Goal: Task Accomplishment & Management: Manage account settings

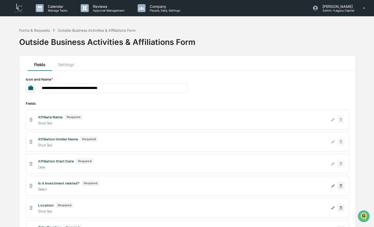
click at [17, 10] on img at bounding box center [19, 8] width 13 height 10
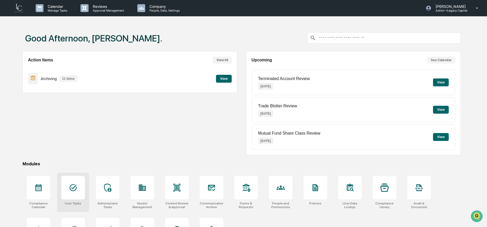
click at [71, 196] on div at bounding box center [73, 188] width 24 height 24
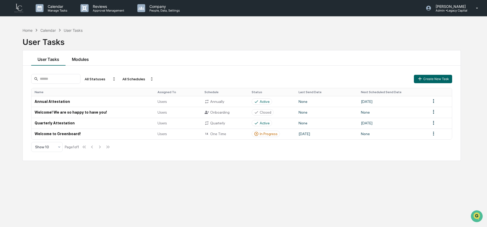
click at [78, 59] on button "Modules" at bounding box center [81, 57] width 30 height 15
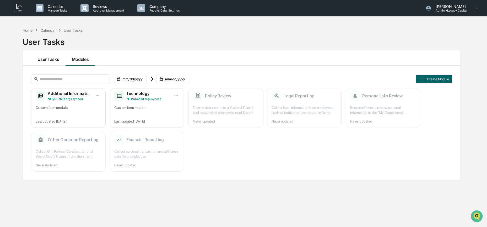
click at [56, 59] on button "User Tasks" at bounding box center [48, 57] width 34 height 15
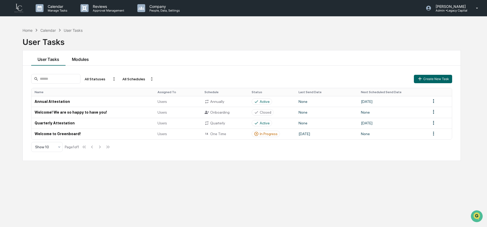
click at [83, 57] on button "Modules" at bounding box center [81, 57] width 30 height 15
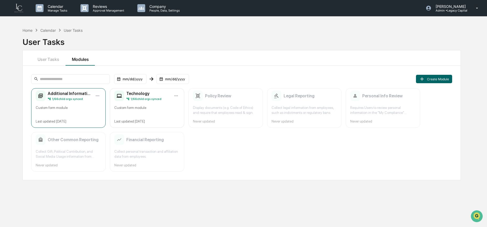
click at [74, 108] on div "Custom form module" at bounding box center [69, 110] width 66 height 10
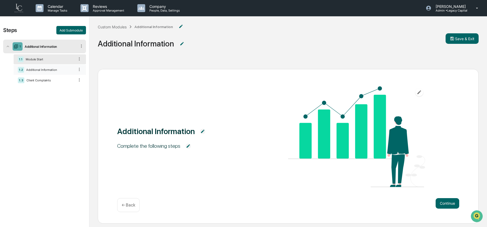
click at [35, 72] on div "Additional Information" at bounding box center [49, 70] width 51 height 4
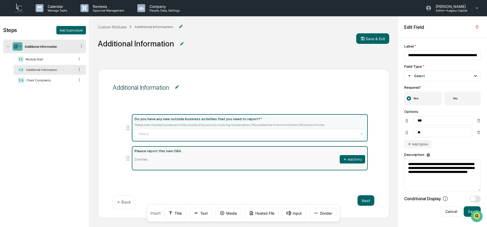
click at [160, 160] on div "0 entries Add Entry" at bounding box center [250, 159] width 231 height 8
type input "**********"
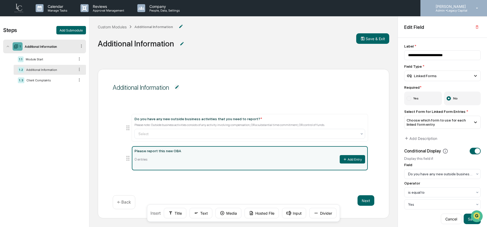
click at [469, 7] on p "[PERSON_NAME]" at bounding box center [450, 6] width 37 height 4
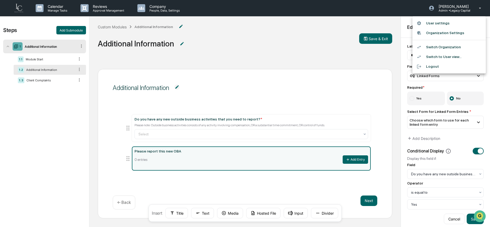
click at [462, 56] on li "Switch to User view..." at bounding box center [449, 57] width 73 height 10
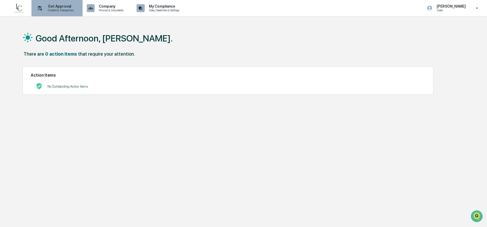
click at [61, 7] on p "Get Approval" at bounding box center [60, 6] width 33 height 4
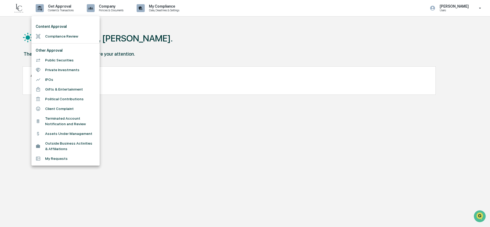
click at [73, 148] on li "Outside Business Activities & Affiliations" at bounding box center [65, 146] width 68 height 15
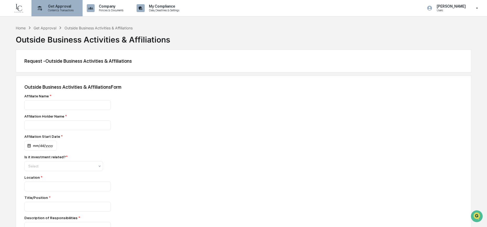
click at [59, 12] on div "Get Approval Content & Transactions" at bounding box center [57, 8] width 46 height 16
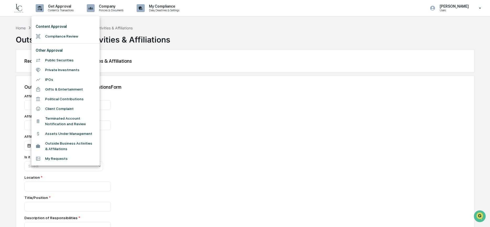
click at [351, 93] on div at bounding box center [245, 113] width 490 height 227
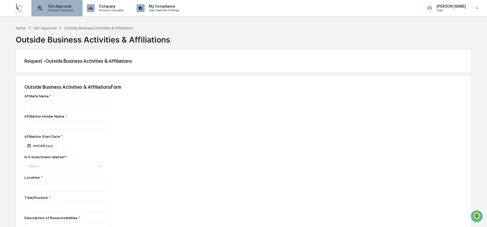
click at [49, 9] on p "Content & Transactions" at bounding box center [60, 10] width 33 height 4
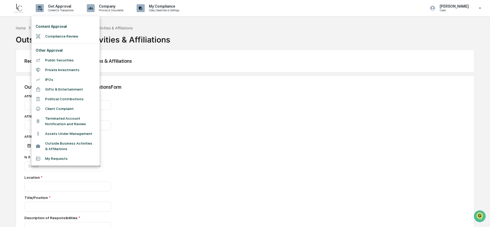
click at [142, 105] on div at bounding box center [245, 113] width 490 height 227
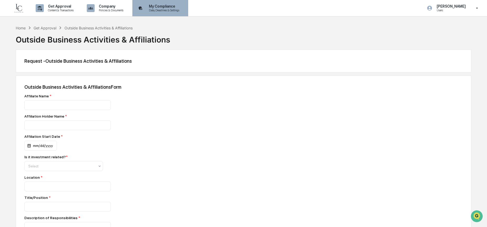
click at [169, 11] on p "Data, Deadlines & Settings" at bounding box center [163, 10] width 37 height 4
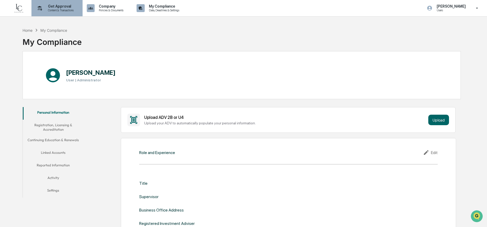
click at [58, 10] on p "Content & Transactions" at bounding box center [60, 10] width 33 height 4
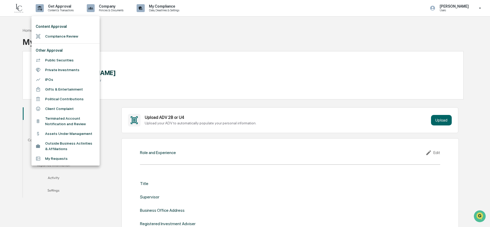
click at [335, 135] on div at bounding box center [245, 113] width 490 height 227
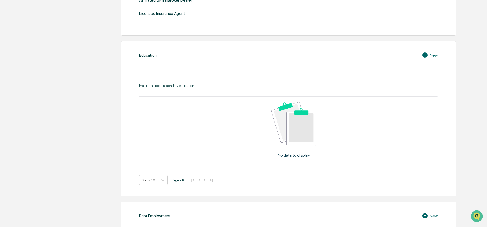
scroll to position [271, 0]
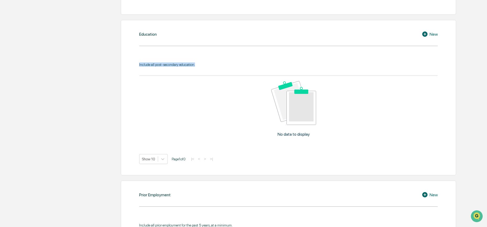
drag, startPoint x: 139, startPoint y: 64, endPoint x: 205, endPoint y: 66, distance: 65.4
click at [205, 66] on div "Include all post-secondary education. No data to display Show 10 Page 1 of 0 |<…" at bounding box center [288, 113] width 299 height 102
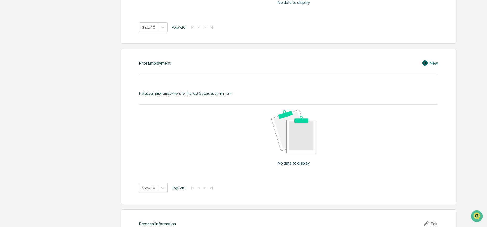
scroll to position [404, 0]
click at [161, 91] on div "Include all prior employment for the past 5 years, at a minimum." at bounding box center [288, 92] width 299 height 4
drag, startPoint x: 144, startPoint y: 92, endPoint x: 246, endPoint y: 91, distance: 102.3
click at [246, 91] on div "Include all prior employment for the past 5 years, at a minimum." at bounding box center [288, 92] width 299 height 4
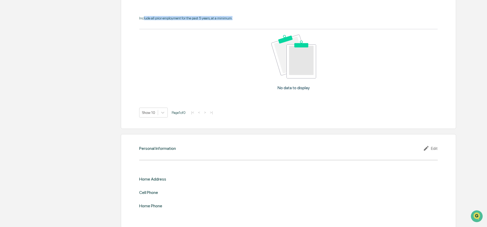
scroll to position [479, 0]
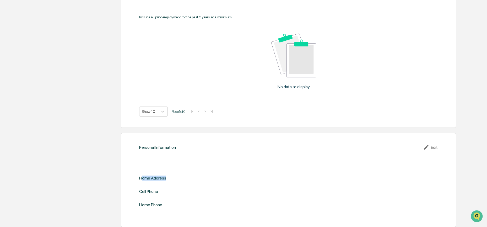
drag, startPoint x: 141, startPoint y: 177, endPoint x: 190, endPoint y: 175, distance: 49.1
click at [190, 176] on div "Home Address" at bounding box center [288, 178] width 299 height 5
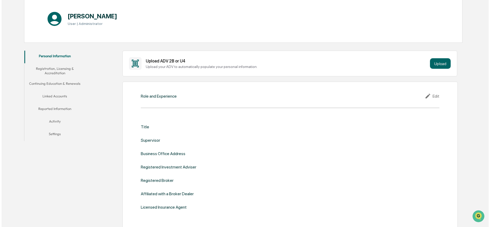
scroll to position [0, 0]
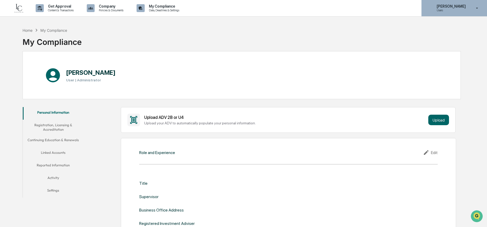
click at [458, 8] on p "[PERSON_NAME]" at bounding box center [451, 6] width 36 height 4
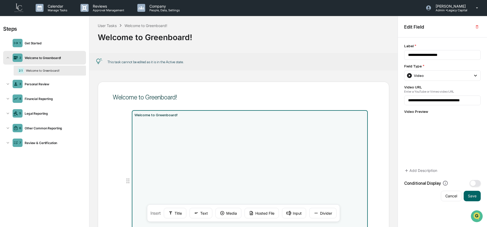
scroll to position [36, 0]
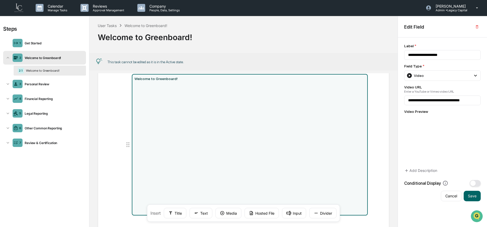
click at [23, 10] on img at bounding box center [19, 8] width 13 height 10
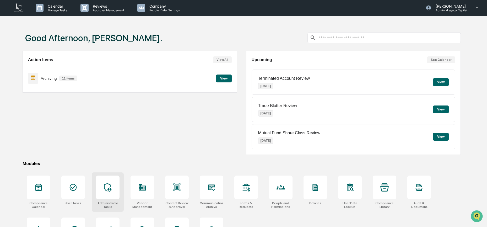
click at [113, 186] on div at bounding box center [108, 188] width 24 height 24
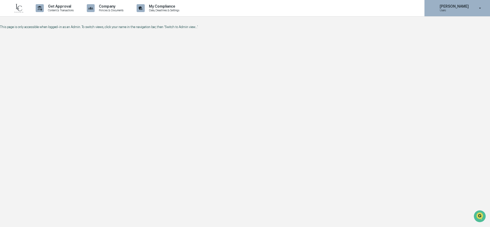
click at [458, 15] on div "Lindsay Rider Users" at bounding box center [458, 8] width 66 height 16
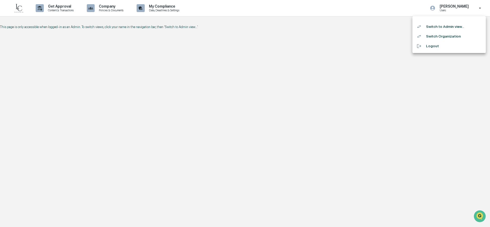
click at [456, 29] on li "Switch to Admin view..." at bounding box center [449, 27] width 73 height 10
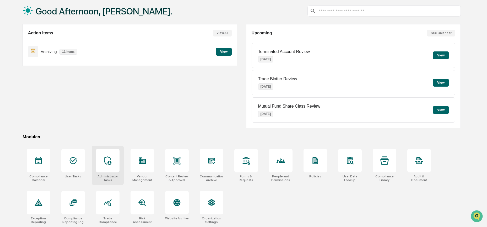
scroll to position [28, 0]
click at [113, 162] on div at bounding box center [108, 161] width 24 height 24
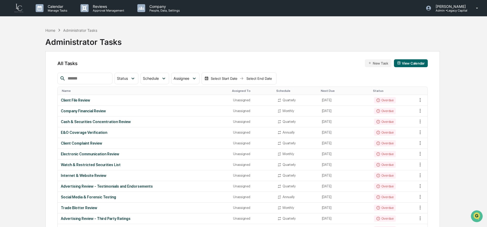
click at [87, 77] on input "text" at bounding box center [88, 78] width 45 height 7
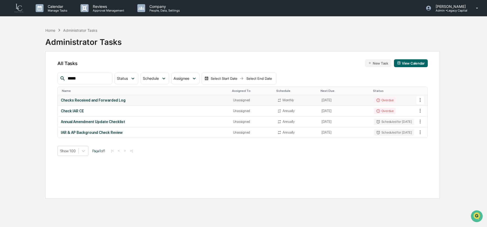
type input "*****"
click at [118, 102] on div "Checks Received and Forwarded Log" at bounding box center [144, 100] width 166 height 4
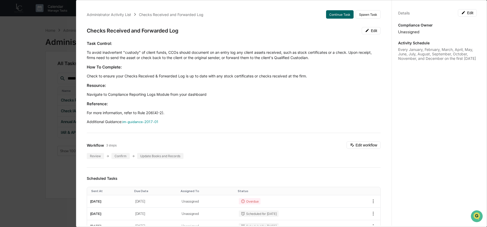
drag, startPoint x: 101, startPoint y: 93, endPoint x: 175, endPoint y: 97, distance: 74.3
click at [190, 95] on p "Navigate to Compliance Reporting Logs Module from your dashboard" at bounding box center [234, 94] width 294 height 5
drag, startPoint x: 87, startPoint y: 95, endPoint x: 210, endPoint y: 93, distance: 123.6
click at [210, 94] on p "Navigate to Compliance Reporting Logs Module from your dashboard" at bounding box center [234, 94] width 294 height 5
click at [95, 94] on p "Navigate to Compliance Reporting Logs Module from your dashboard" at bounding box center [234, 94] width 294 height 5
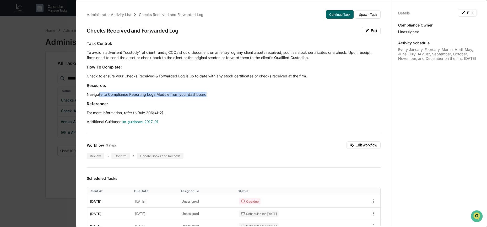
drag, startPoint x: 98, startPoint y: 95, endPoint x: 217, endPoint y: 94, distance: 119.4
click at [217, 94] on p "Navigate to Compliance Reporting Logs Module from your dashboard" at bounding box center [234, 94] width 294 height 5
click at [89, 97] on p "Navigate to Compliance Reporting Logs Module from your dashboard" at bounding box center [234, 94] width 294 height 5
drag, startPoint x: 91, startPoint y: 92, endPoint x: 199, endPoint y: 98, distance: 108.5
click at [199, 98] on div "Task Control: To avoid inadvertent "custody" of client funds, CCOs should docum…" at bounding box center [234, 83] width 294 height 84
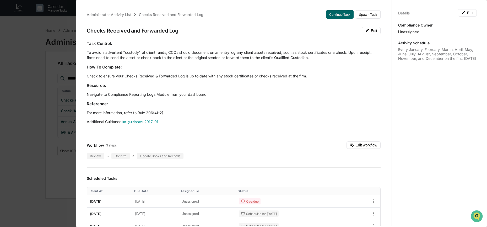
click at [15, 54] on div "Administrator Activity List Checks Received and Forwarded Log Continue Task Spa…" at bounding box center [243, 113] width 487 height 227
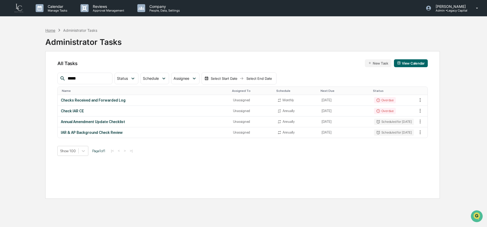
click at [52, 29] on div "Home" at bounding box center [50, 30] width 10 height 4
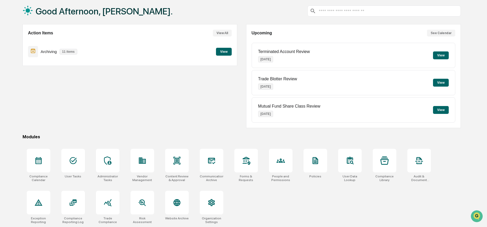
scroll to position [28, 0]
click at [107, 205] on icon at bounding box center [108, 202] width 8 height 8
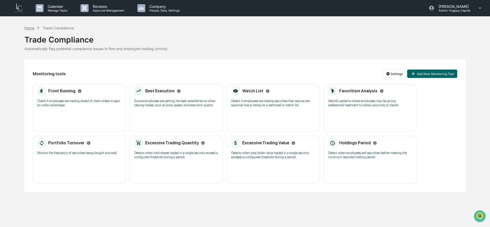
click at [29, 29] on div "Home" at bounding box center [29, 28] width 10 height 4
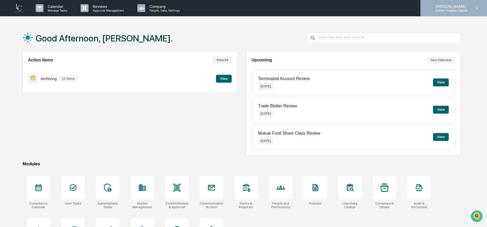
click at [465, 8] on p "[PERSON_NAME]" at bounding box center [450, 6] width 37 height 4
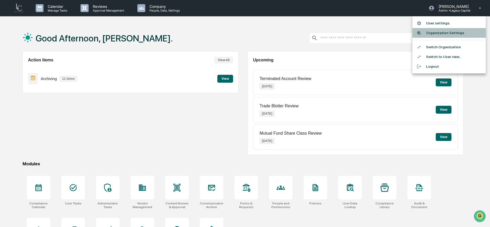
click at [461, 36] on li "Organization Settings" at bounding box center [449, 33] width 73 height 10
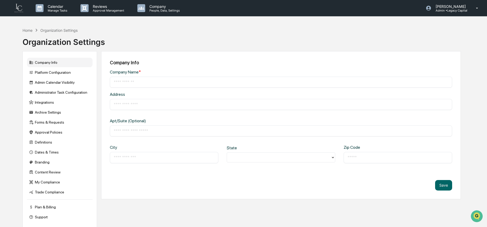
type input "**********"
type input "********"
type input "**********"
type input "*****"
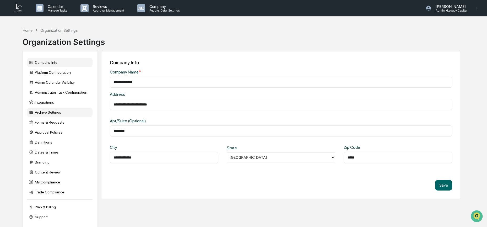
click at [54, 110] on div "Archive Settings" at bounding box center [60, 112] width 66 height 9
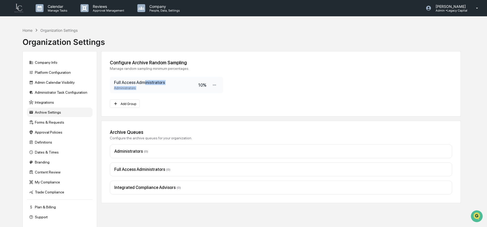
drag, startPoint x: 157, startPoint y: 81, endPoint x: 207, endPoint y: 81, distance: 49.6
click at [207, 81] on div "Full Access Administrators Administrators 10 %" at bounding box center [166, 85] width 113 height 16
click at [151, 92] on div "Full Access Administrators Administrators 10 %" at bounding box center [166, 85] width 113 height 16
click at [140, 89] on div "Administrators" at bounding box center [156, 88] width 84 height 4
click at [215, 84] on icon at bounding box center [214, 85] width 5 height 5
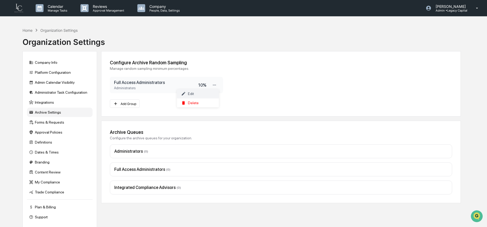
click at [212, 94] on div "Edit" at bounding box center [198, 93] width 42 height 9
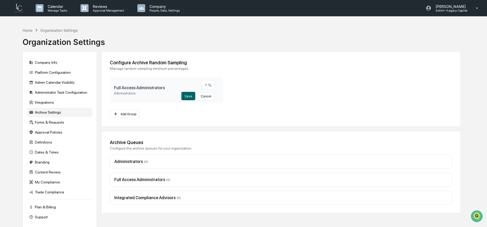
click at [163, 89] on h3 "Full Access Administrators" at bounding box center [147, 87] width 67 height 5
click at [162, 89] on h3 "Full Access Administrators" at bounding box center [147, 87] width 67 height 5
click at [162, 90] on h3 "Full Access Administrators" at bounding box center [147, 87] width 67 height 5
click at [163, 89] on h3 "Full Access Administrators" at bounding box center [147, 87] width 67 height 5
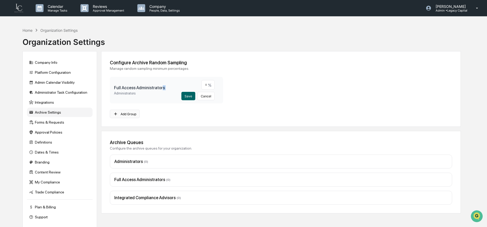
click at [134, 114] on button "Add Group" at bounding box center [125, 114] width 30 height 8
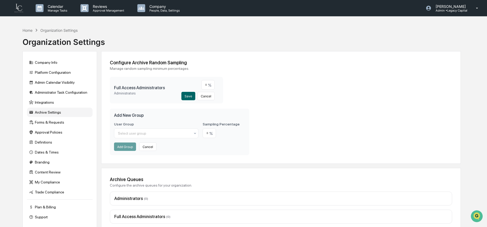
click at [130, 115] on h3 "Add New Group" at bounding box center [179, 115] width 131 height 5
click at [134, 134] on div at bounding box center [154, 133] width 73 height 5
drag, startPoint x: 140, startPoint y: 156, endPoint x: 147, endPoint y: 153, distance: 7.0
click at [140, 156] on div "Users" at bounding box center [156, 157] width 84 height 10
click at [214, 132] on input "number" at bounding box center [209, 133] width 13 height 10
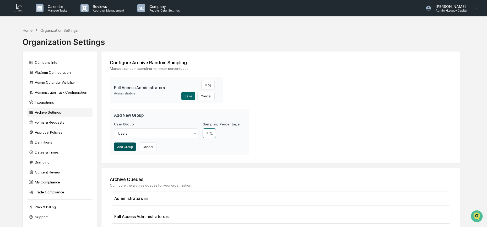
type input "**"
click at [126, 150] on button "Add Group" at bounding box center [125, 146] width 22 height 8
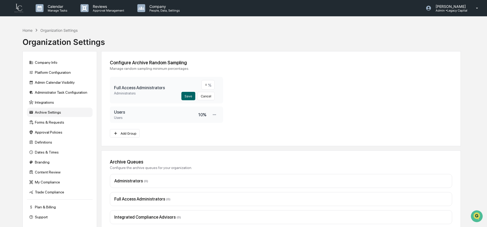
click at [329, 96] on div "Configure Archive Random Sampling Manage random sampling minimum percentages. F…" at bounding box center [281, 98] width 360 height 95
click at [449, 12] on div "Lindsay Rider Admin • Legacy Capital" at bounding box center [454, 8] width 67 height 16
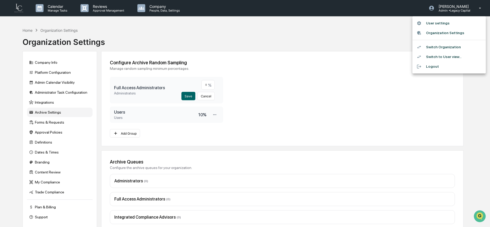
click at [451, 45] on li "Switch Organization" at bounding box center [449, 47] width 73 height 10
